Goal: Use online tool/utility: Utilize a website feature to perform a specific function

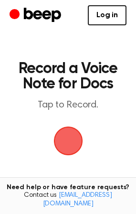
click at [67, 137] on span "button" at bounding box center [68, 140] width 27 height 27
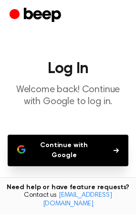
click at [73, 150] on button "Continue with Google" at bounding box center [68, 150] width 121 height 31
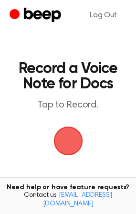
click at [71, 127] on span "button" at bounding box center [68, 140] width 27 height 27
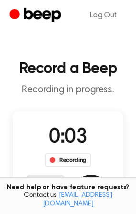
click at [67, 162] on div "Recording" at bounding box center [68, 160] width 46 height 14
click at [66, 162] on div "Recording" at bounding box center [68, 160] width 46 height 14
click at [88, 185] on div "Need help or have feature requests? Contact us support@beepaudio.com" at bounding box center [68, 195] width 136 height 37
click at [88, 182] on button "Save" at bounding box center [91, 194] width 38 height 38
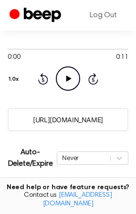
scroll to position [115, 0]
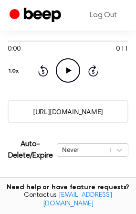
click at [71, 70] on icon "Play Audio" at bounding box center [68, 70] width 24 height 24
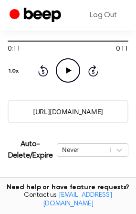
click at [71, 70] on icon "Play Audio" at bounding box center [68, 70] width 24 height 24
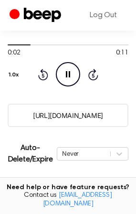
scroll to position [113, 0]
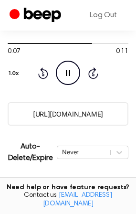
click at [44, 71] on icon "Rewind 5 seconds" at bounding box center [43, 73] width 10 height 12
click at [121, 115] on input "https://beep.audio/2zbl1Ue" at bounding box center [68, 113] width 121 height 23
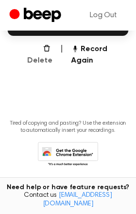
click at [42, 49] on button "Delete" at bounding box center [35, 54] width 33 height 23
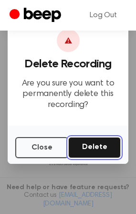
click at [95, 149] on button "Delete" at bounding box center [94, 147] width 52 height 21
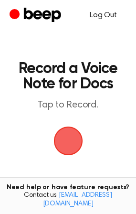
click at [107, 11] on link "Log Out" at bounding box center [103, 15] width 46 height 23
